Goal: Find specific page/section: Find specific page/section

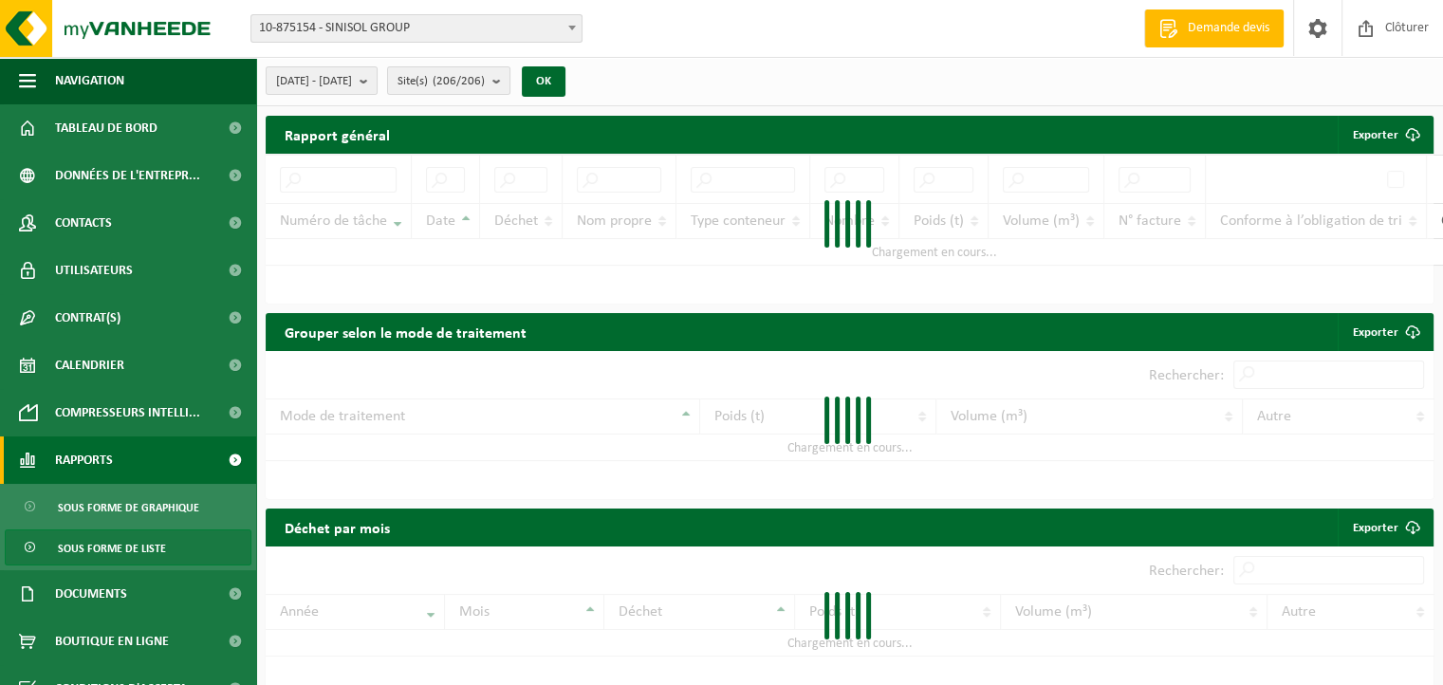
click at [128, 474] on link "Rapports" at bounding box center [128, 459] width 256 height 47
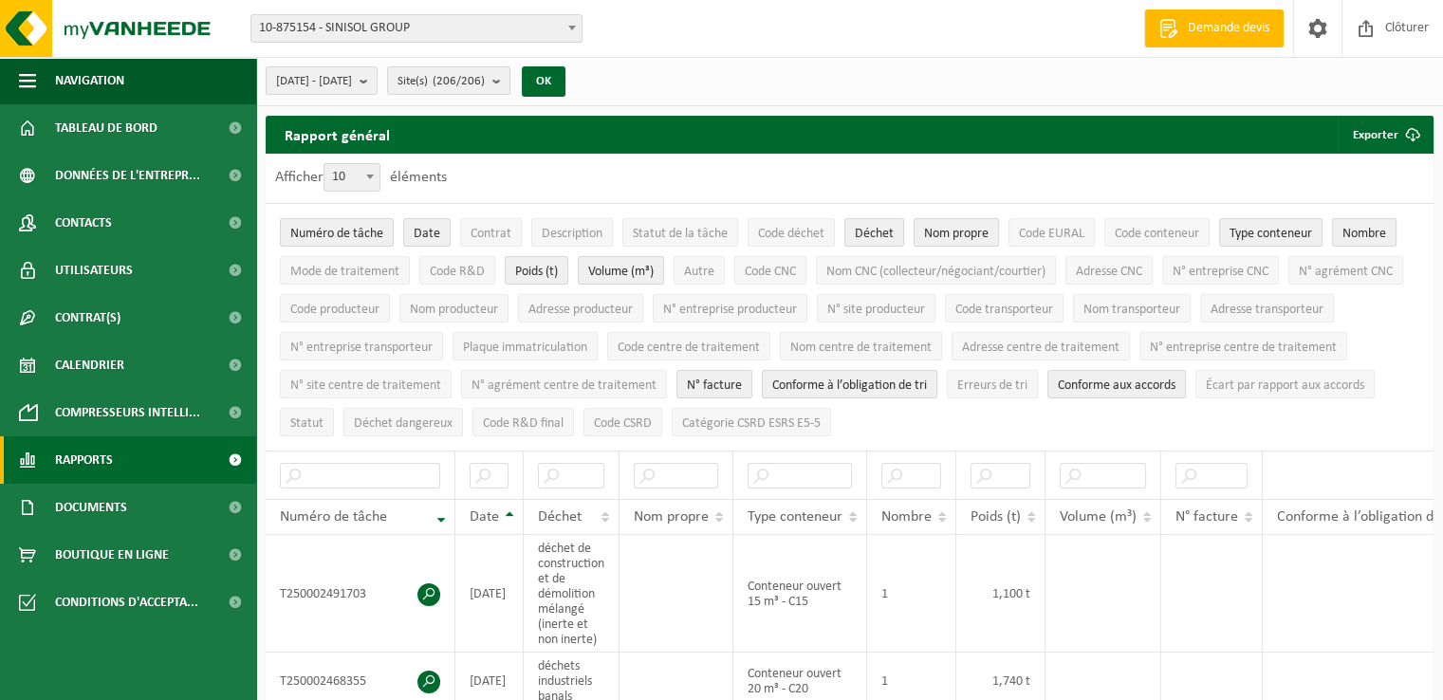
click at [118, 458] on link "Rapports" at bounding box center [128, 459] width 256 height 47
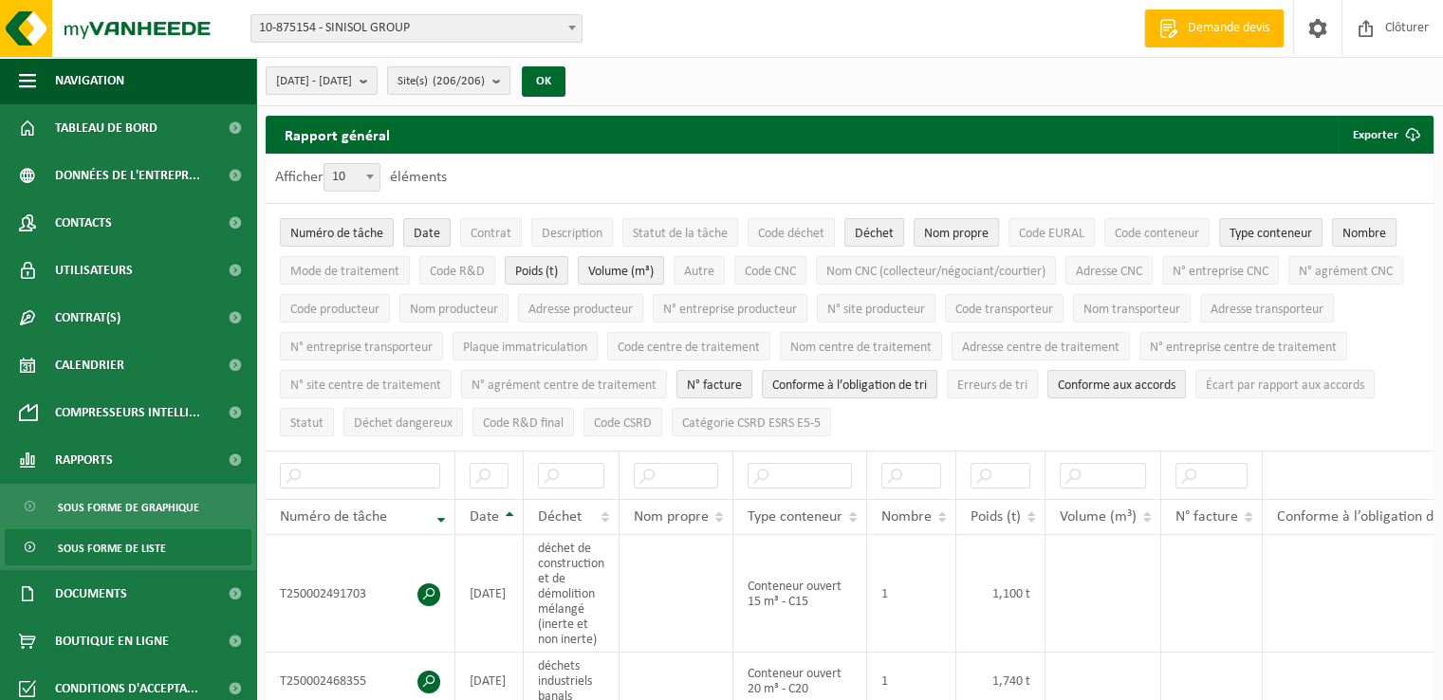
click at [113, 545] on span "Sous forme de liste" at bounding box center [112, 548] width 108 height 36
click at [495, 229] on span "Contrat" at bounding box center [491, 234] width 41 height 14
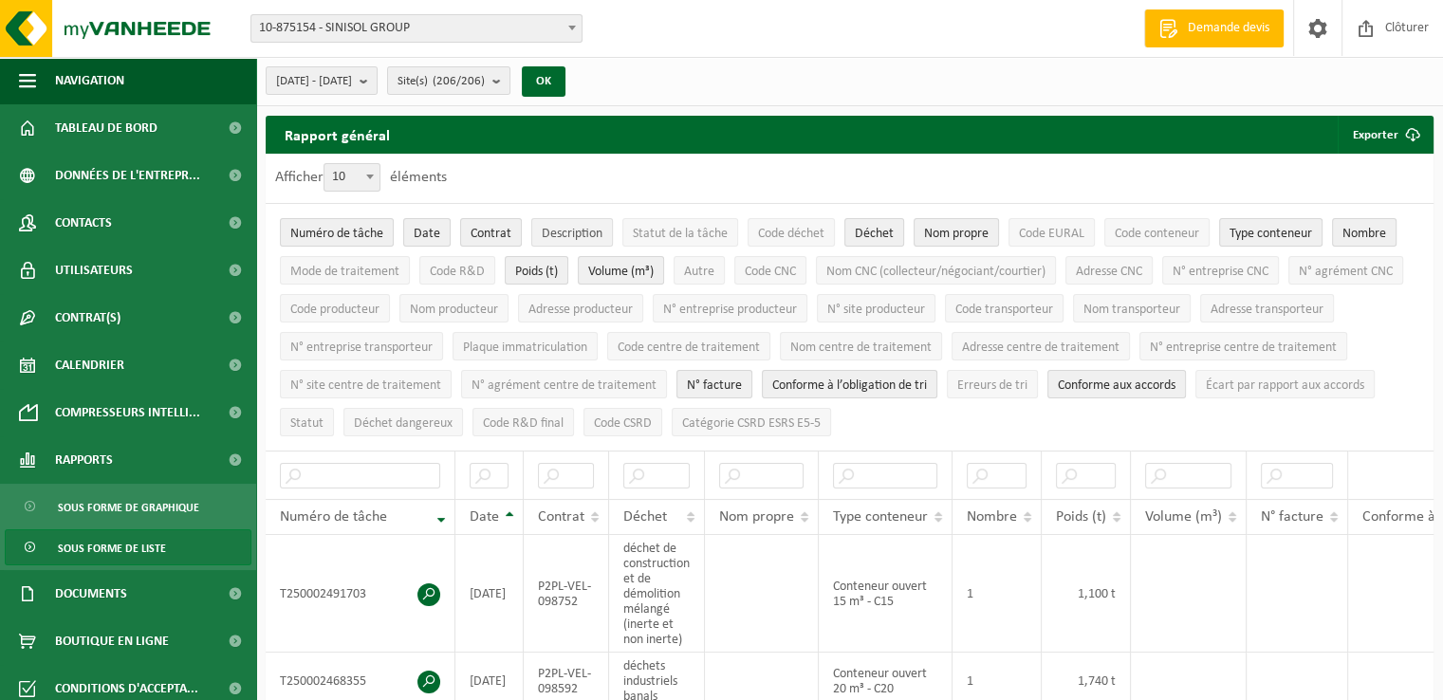
click at [559, 229] on span "Description" at bounding box center [572, 234] width 61 height 14
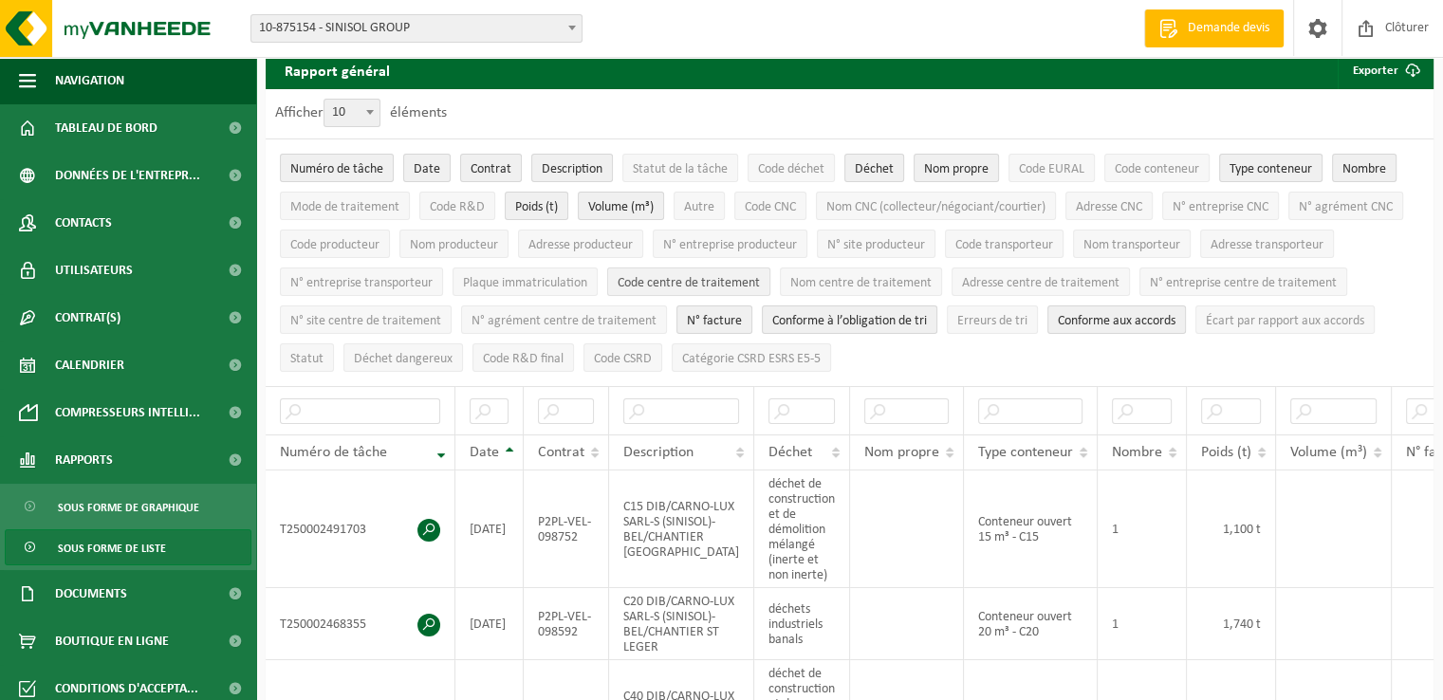
scroll to position [95, 0]
